Goal: Find contact information: Find contact information

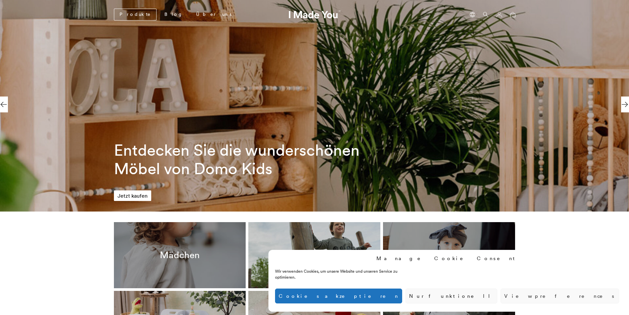
scroll to position [0, 303]
click at [402, 290] on button "Cookies akzeptieren" at bounding box center [338, 295] width 127 height 15
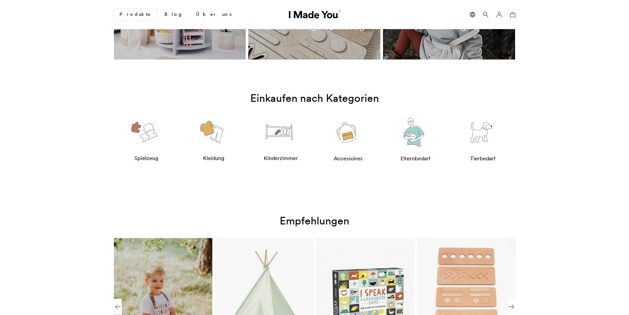
scroll to position [0, 0]
click at [283, 145] on img at bounding box center [279, 132] width 31 height 39
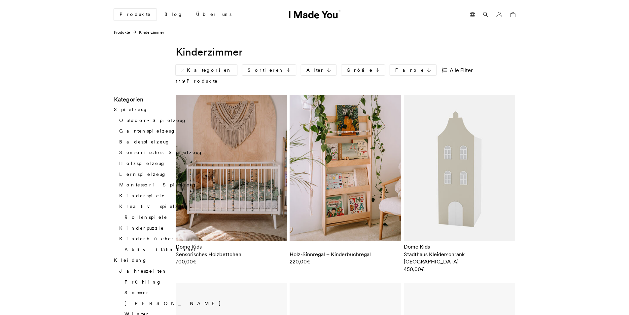
drag, startPoint x: 579, startPoint y: 93, endPoint x: 372, endPoint y: 256, distance: 263.0
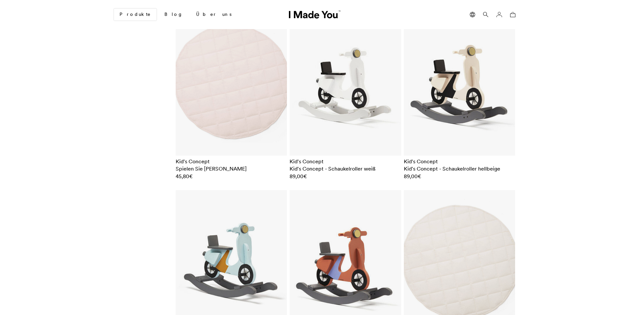
scroll to position [3109, 0]
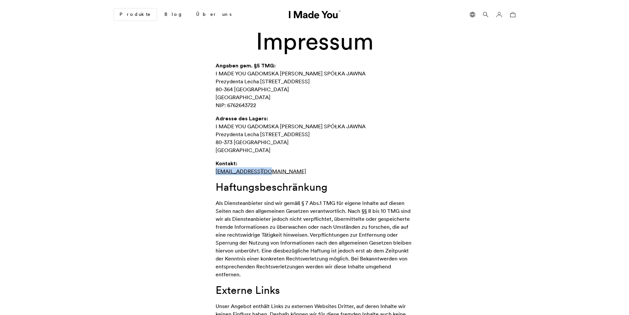
drag, startPoint x: 267, startPoint y: 172, endPoint x: 227, endPoint y: 172, distance: 39.3
click at [205, 172] on div "Angaben gem. §5 TMG: I MADE YOU GADOMSKA SMOLIŃSKI SPÓŁKA JAWNA Prezydenta Lech…" at bounding box center [314, 296] width 267 height 470
copy link "[EMAIL_ADDRESS][DOMAIN_NAME]"
click at [134, 16] on link "Produkte" at bounding box center [135, 15] width 43 height 12
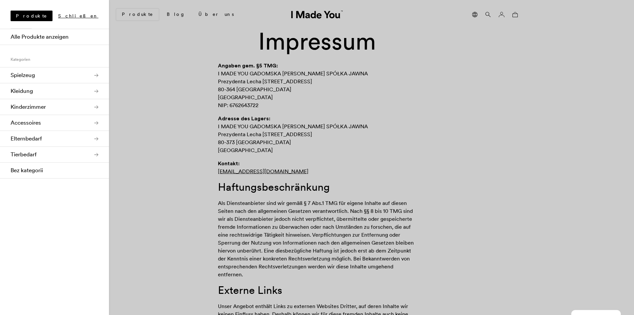
click at [306, 223] on div at bounding box center [317, 157] width 634 height 315
